Goal: Information Seeking & Learning: Learn about a topic

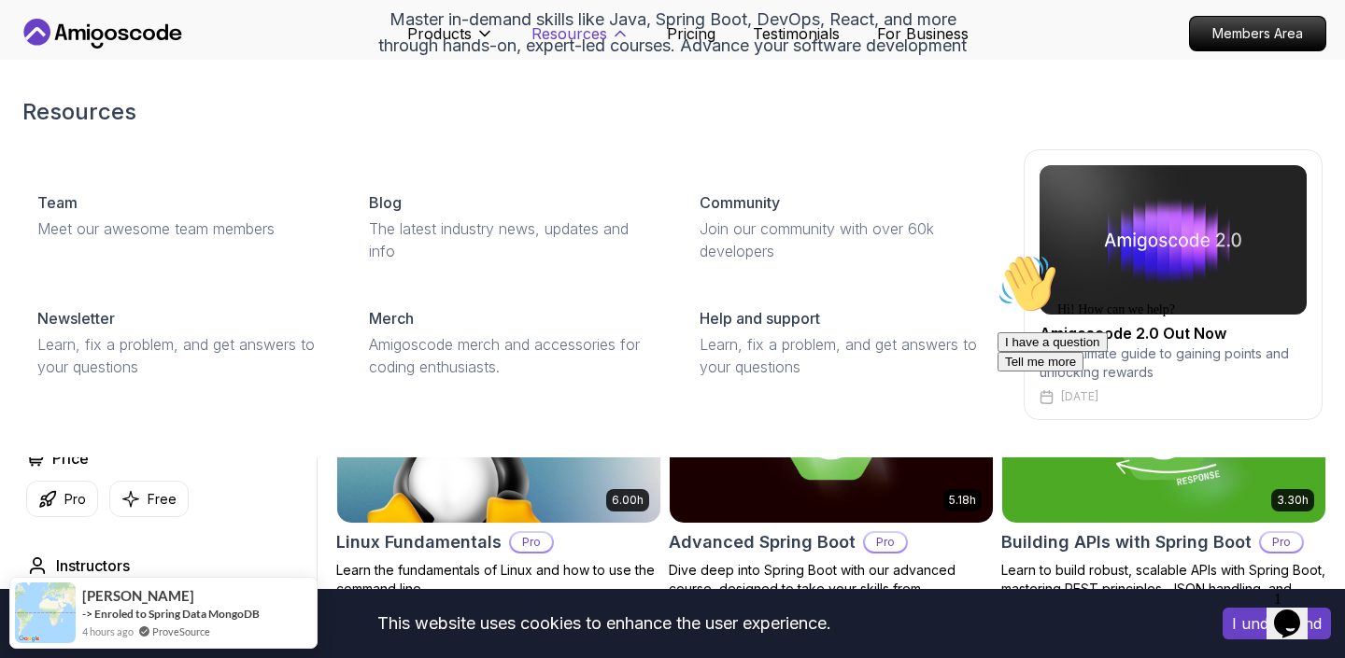
click at [607, 35] on p "Resources" at bounding box center [569, 33] width 76 height 22
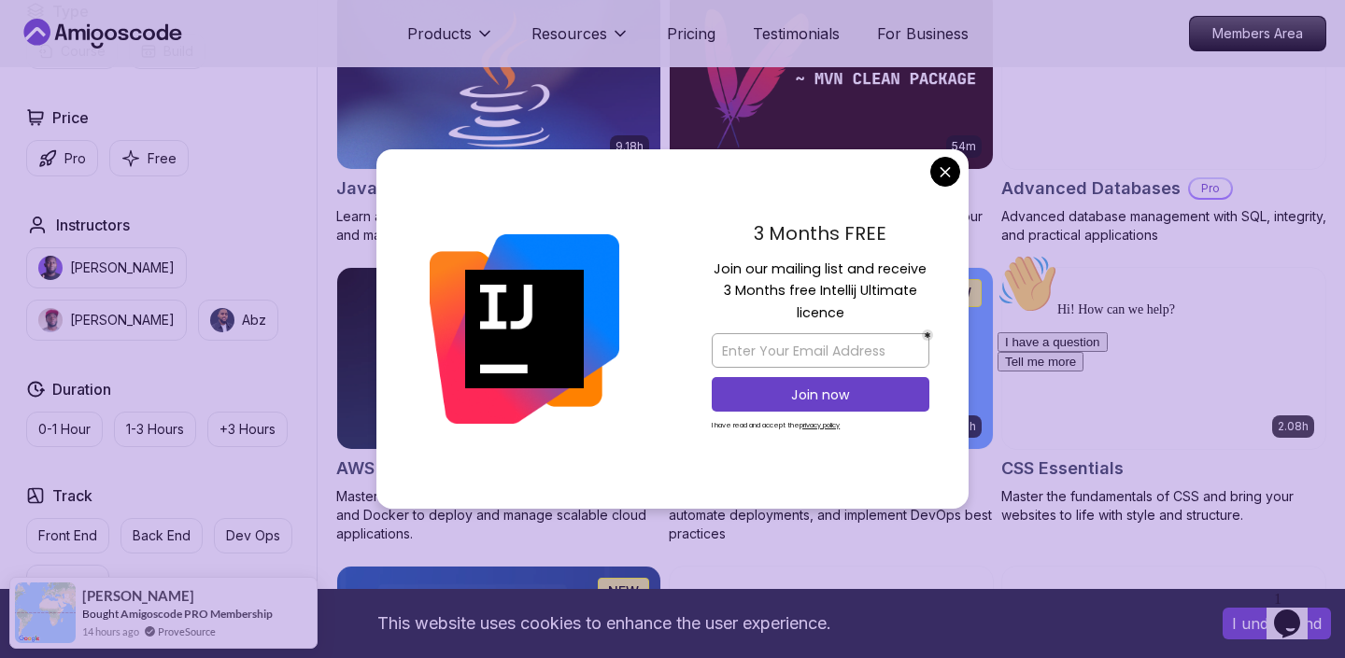
scroll to position [1178, 0]
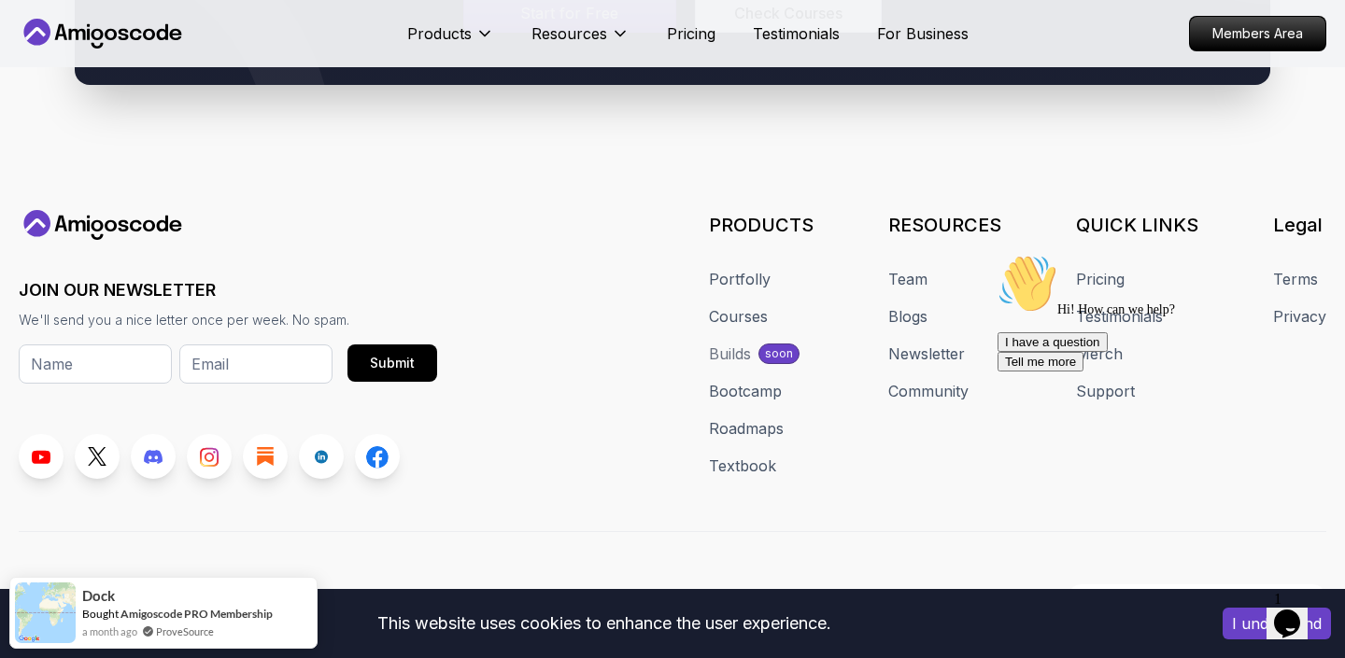
scroll to position [5672, 0]
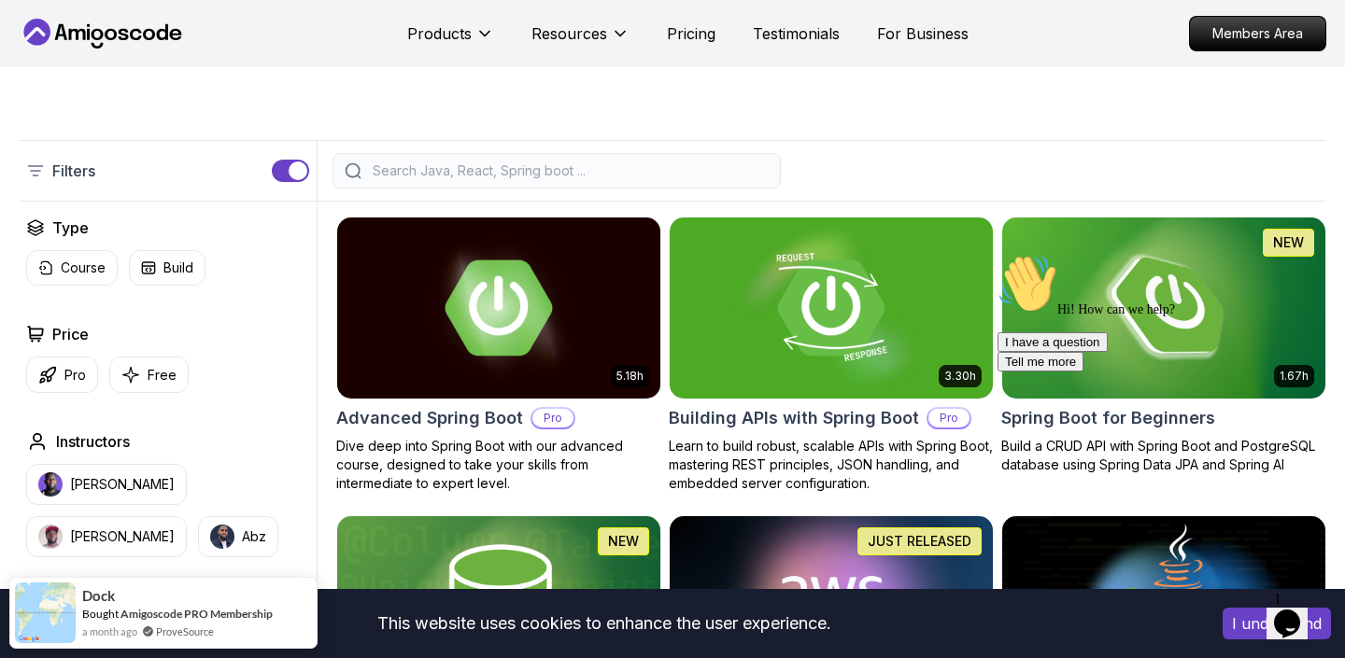
scroll to position [348, 0]
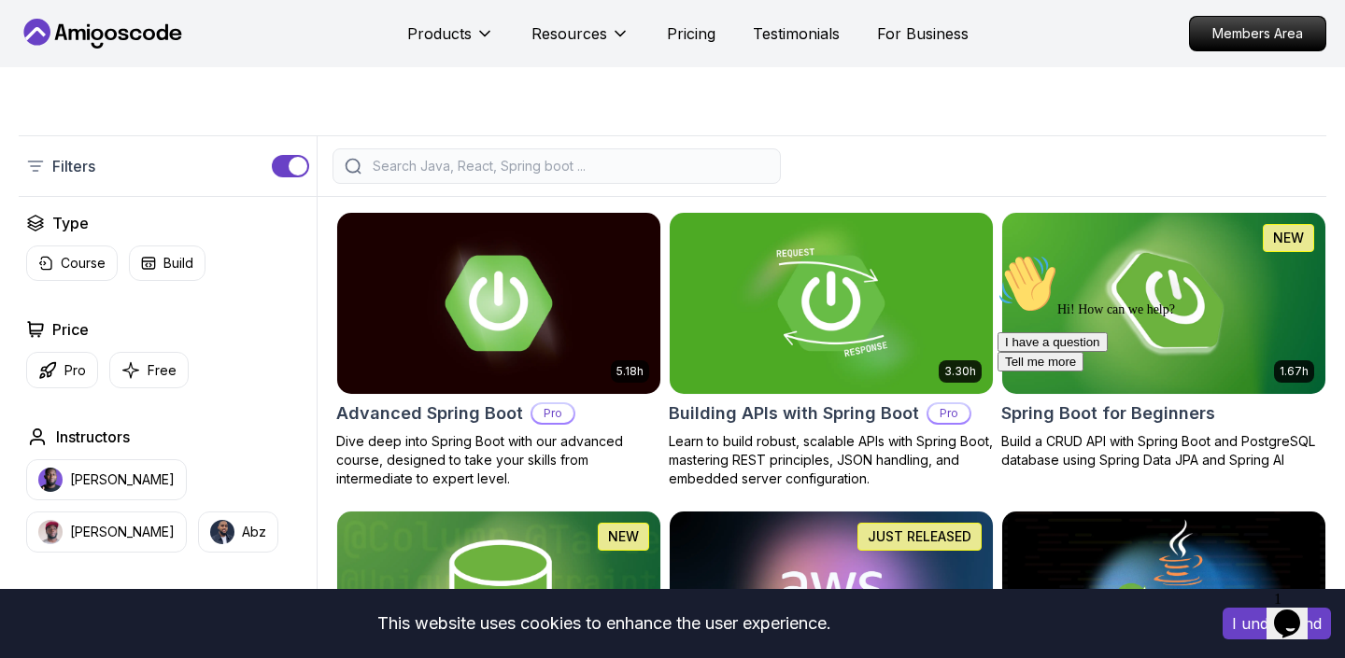
click at [621, 172] on input "search" at bounding box center [569, 166] width 400 height 19
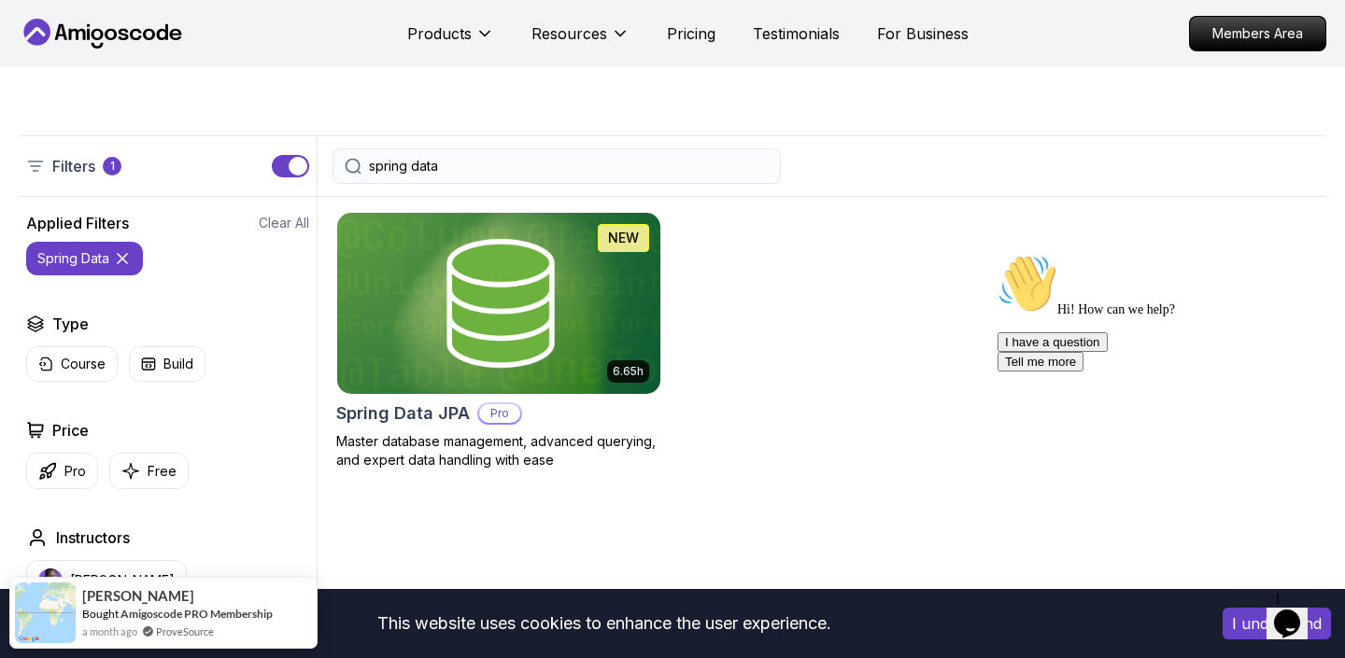
type input "spring data"
click at [547, 309] on img at bounding box center [498, 303] width 339 height 190
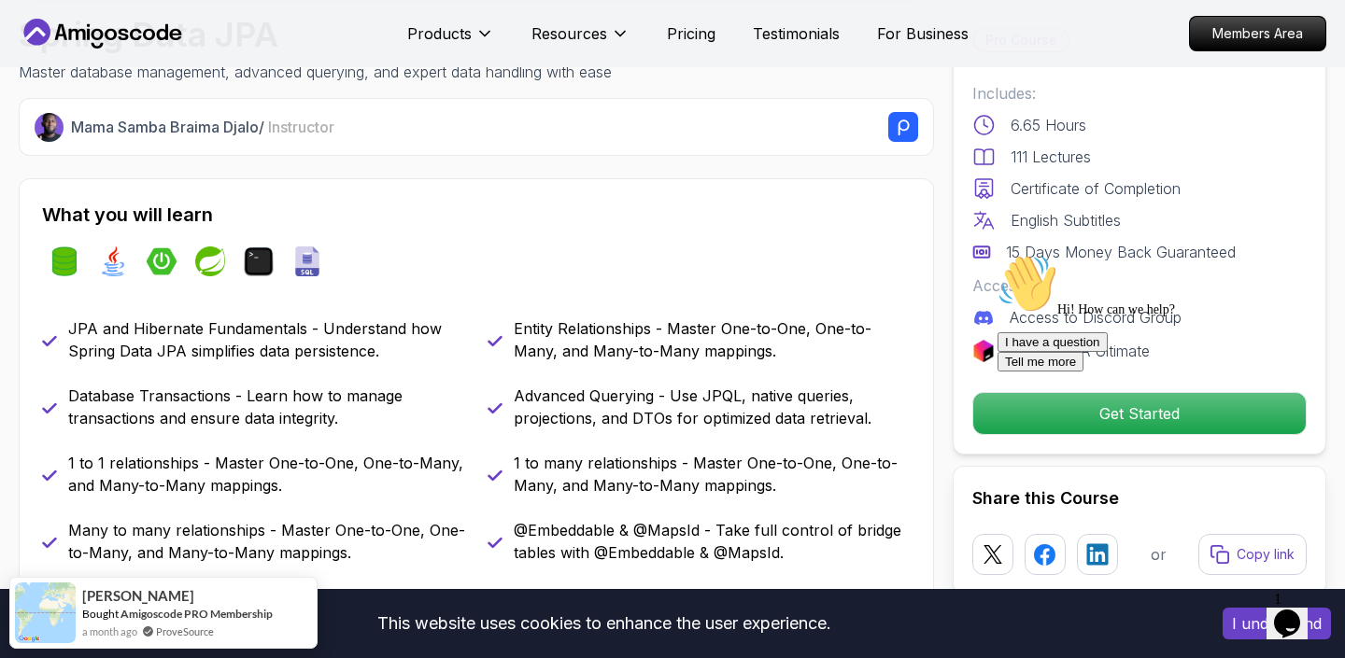
scroll to position [760, 0]
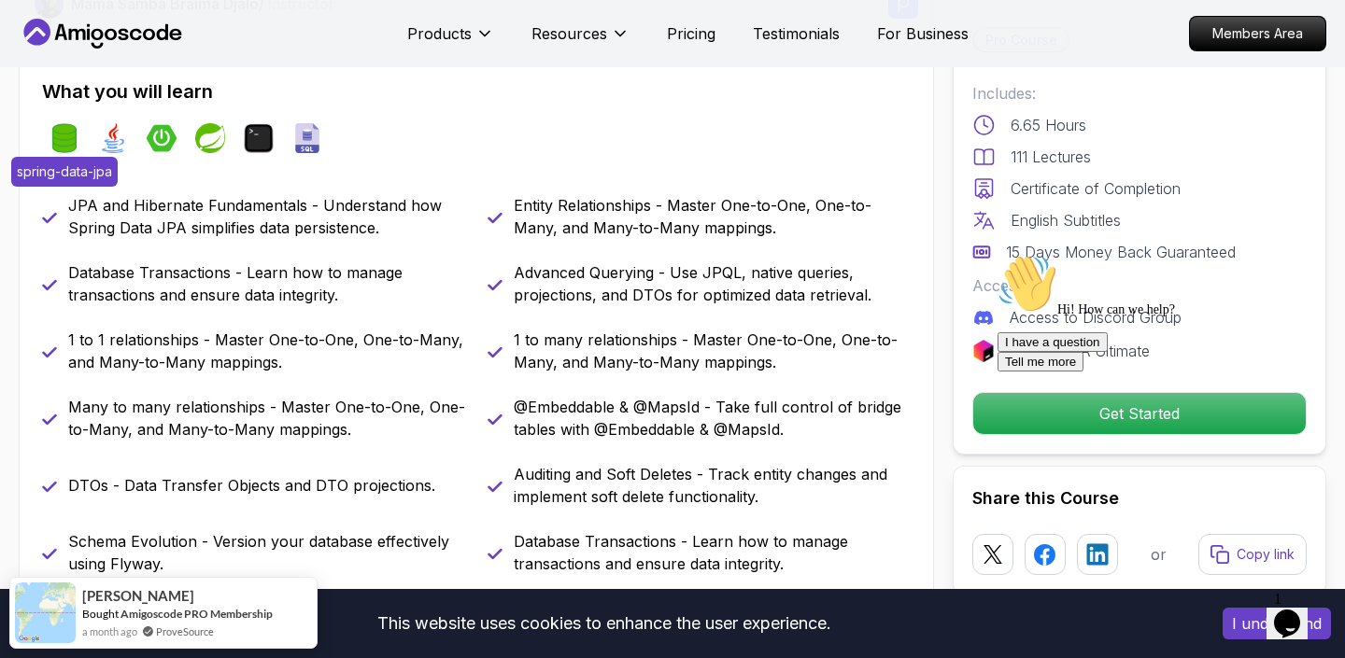
click at [74, 140] on img at bounding box center [64, 138] width 30 height 30
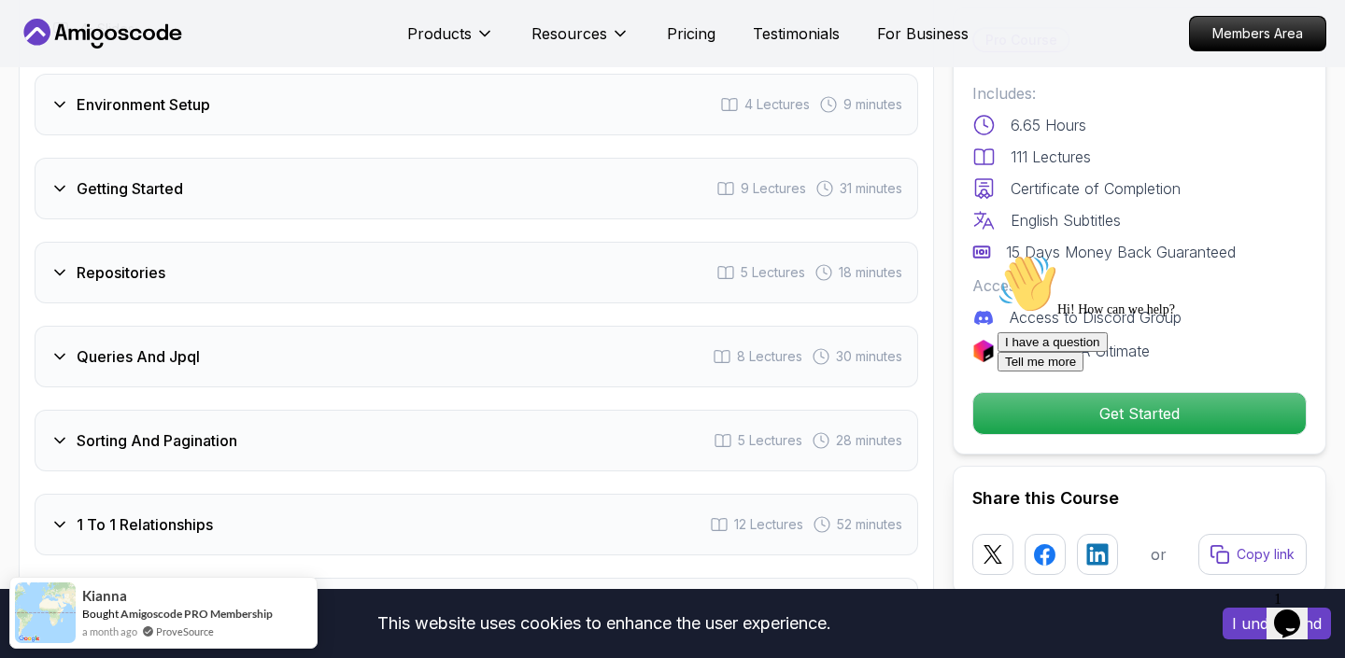
scroll to position [2598, 0]
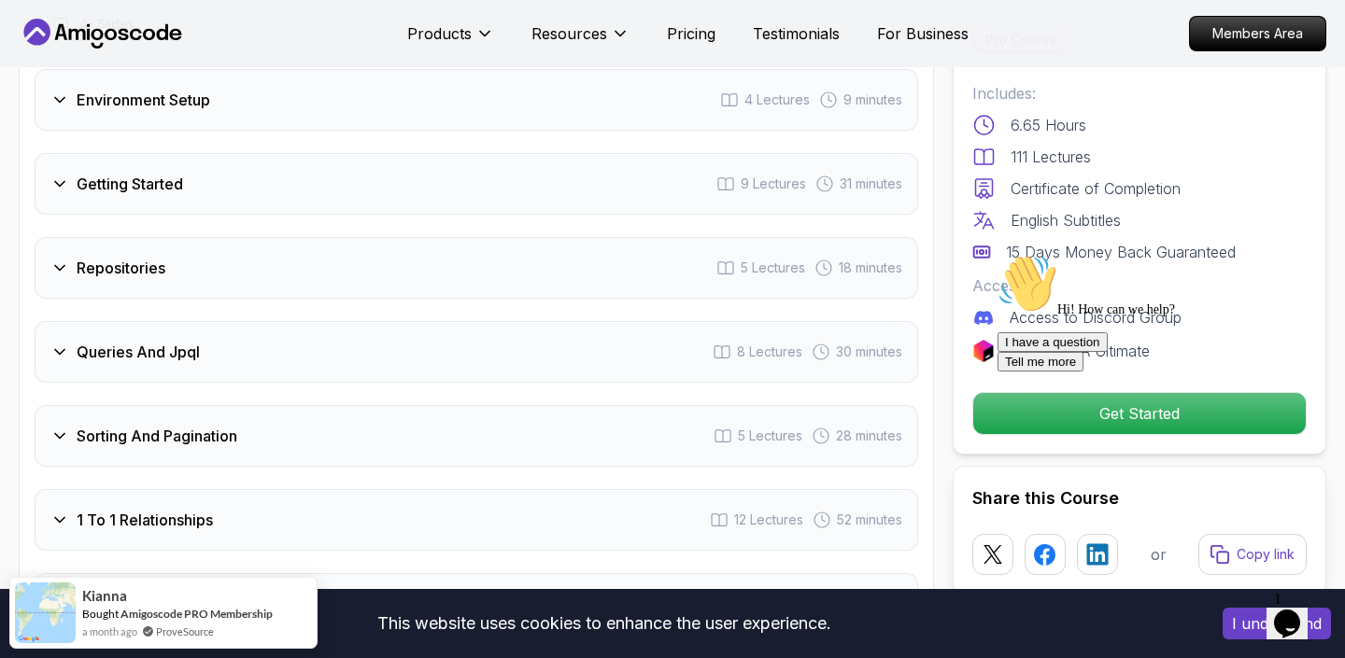
click at [63, 259] on icon at bounding box center [59, 268] width 19 height 19
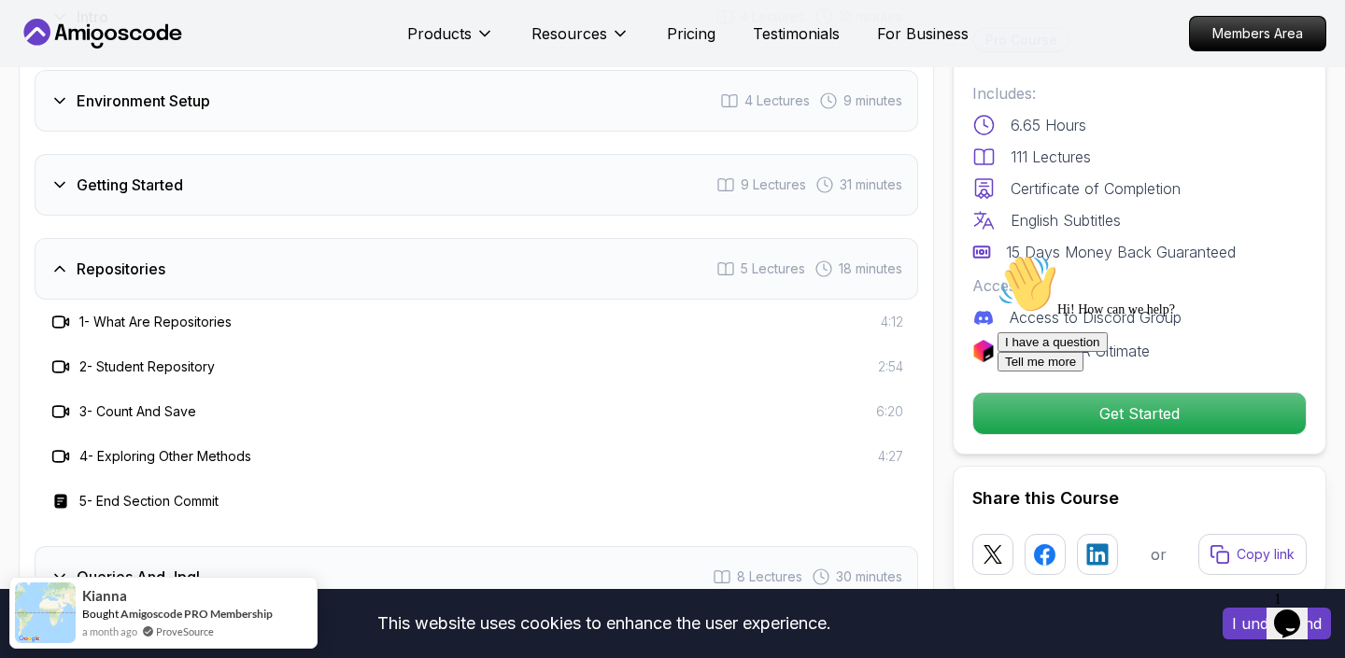
scroll to position [2448, 0]
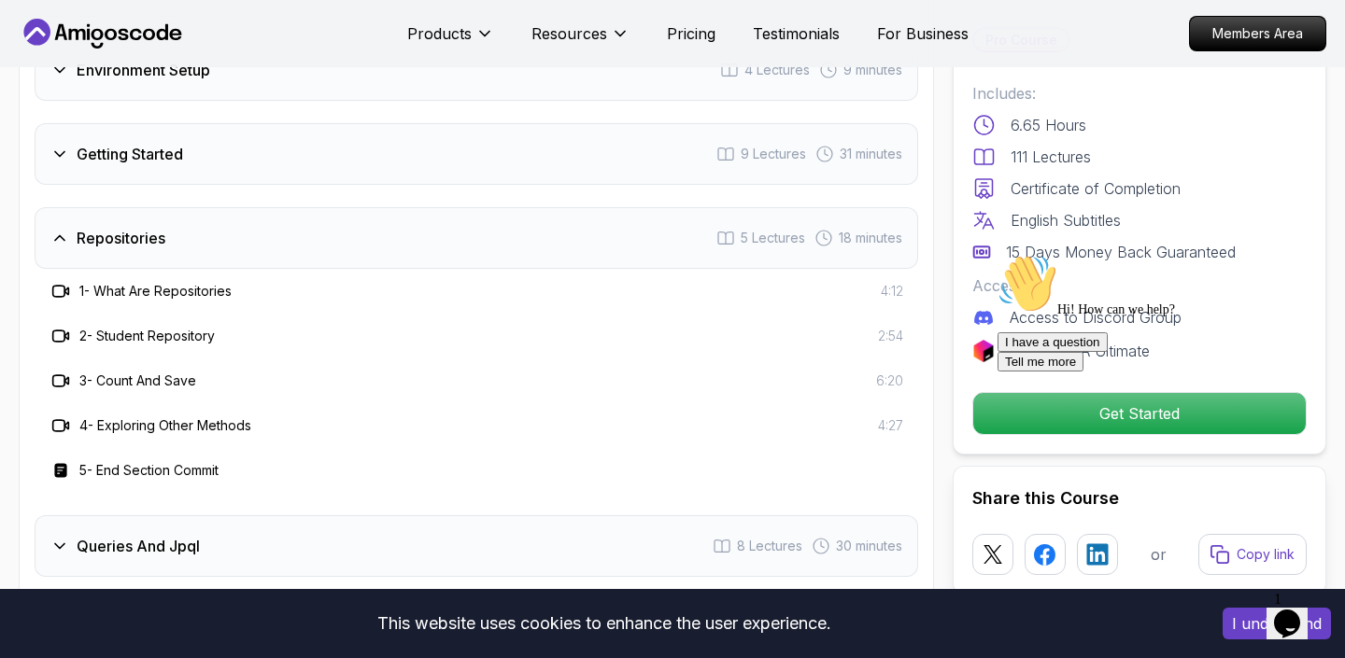
click at [160, 227] on h3 "Repositories" at bounding box center [121, 238] width 89 height 22
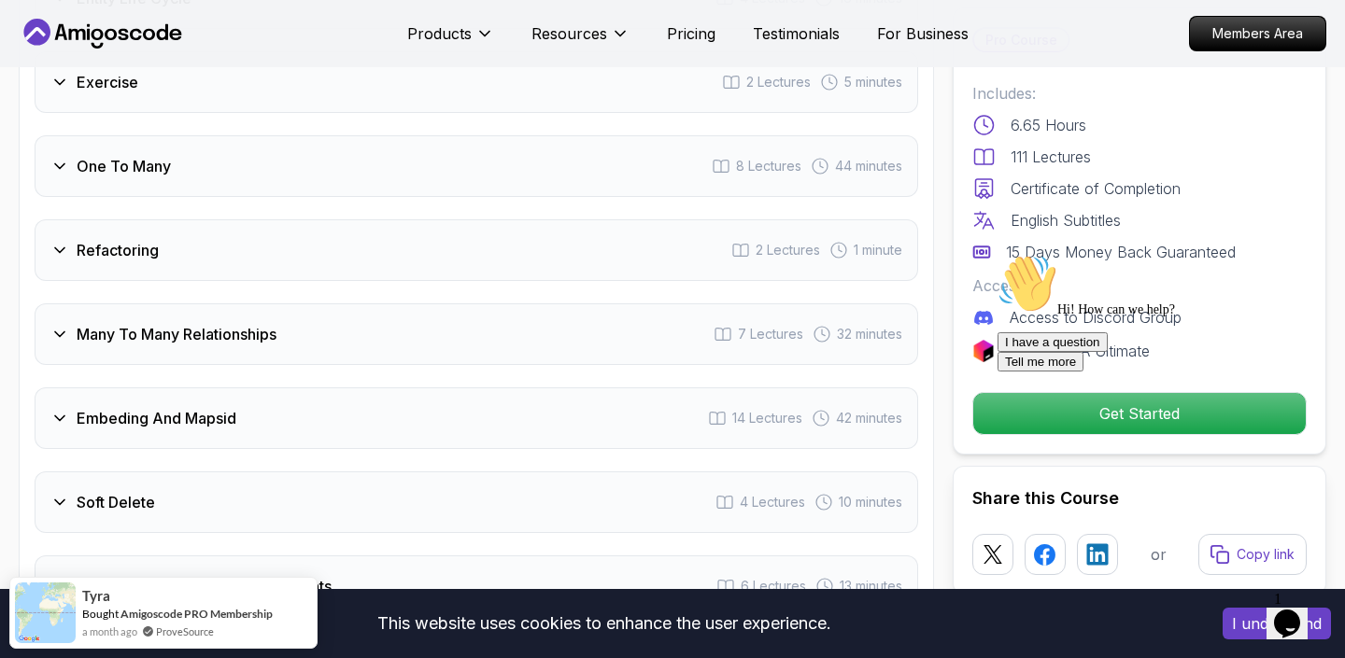
scroll to position [3031, 0]
